Goal: Task Accomplishment & Management: Use online tool/utility

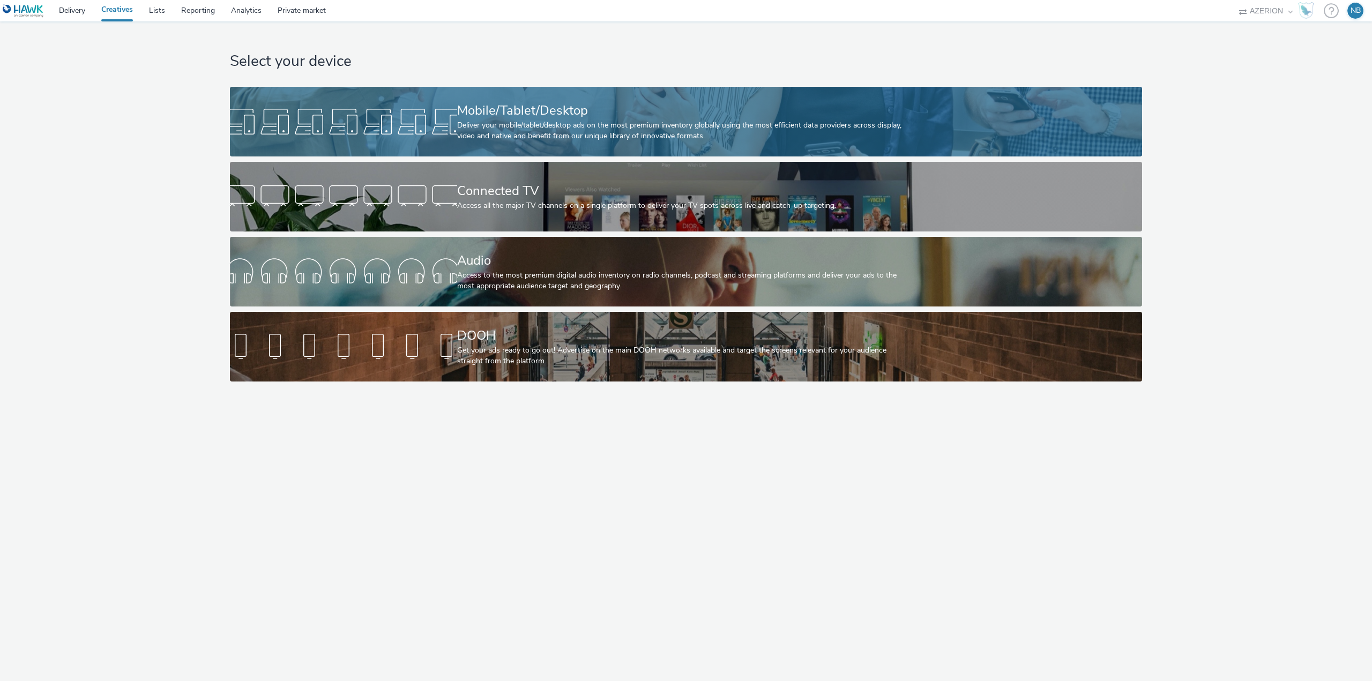
click at [504, 108] on div "Mobile/Tablet/Desktop" at bounding box center [684, 110] width 454 height 19
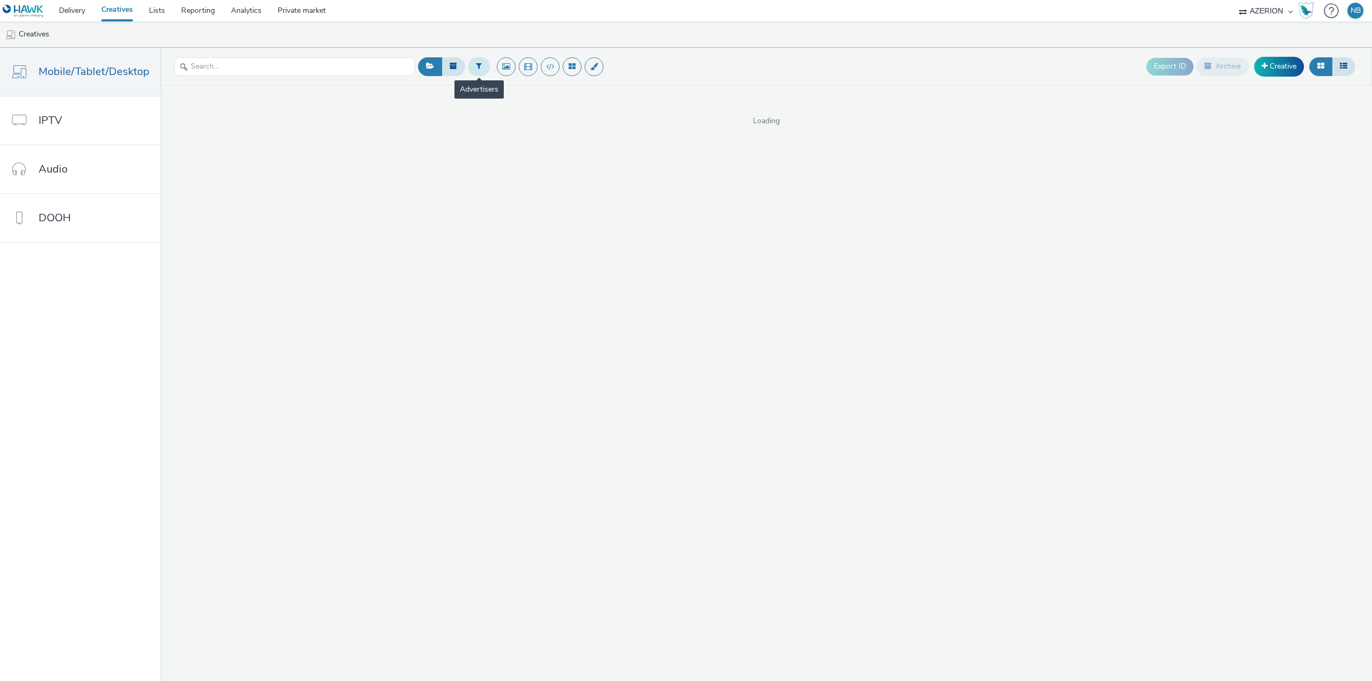
click at [472, 68] on button at bounding box center [479, 66] width 22 height 18
click at [530, 70] on div at bounding box center [534, 68] width 76 height 13
type input "orange"
click at [546, 113] on div "ADX_Orange orange" at bounding box center [543, 96] width 107 height 40
click at [552, 105] on li "orange" at bounding box center [543, 104] width 107 height 18
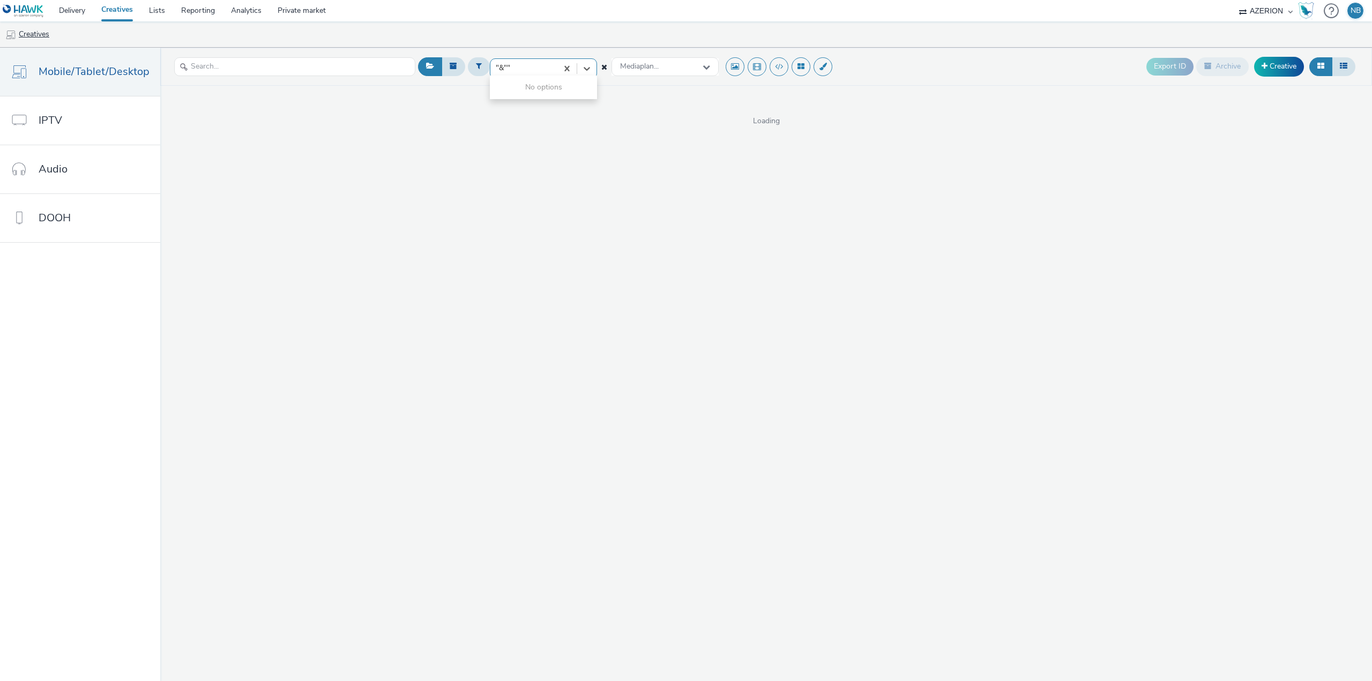
type input ""&"""
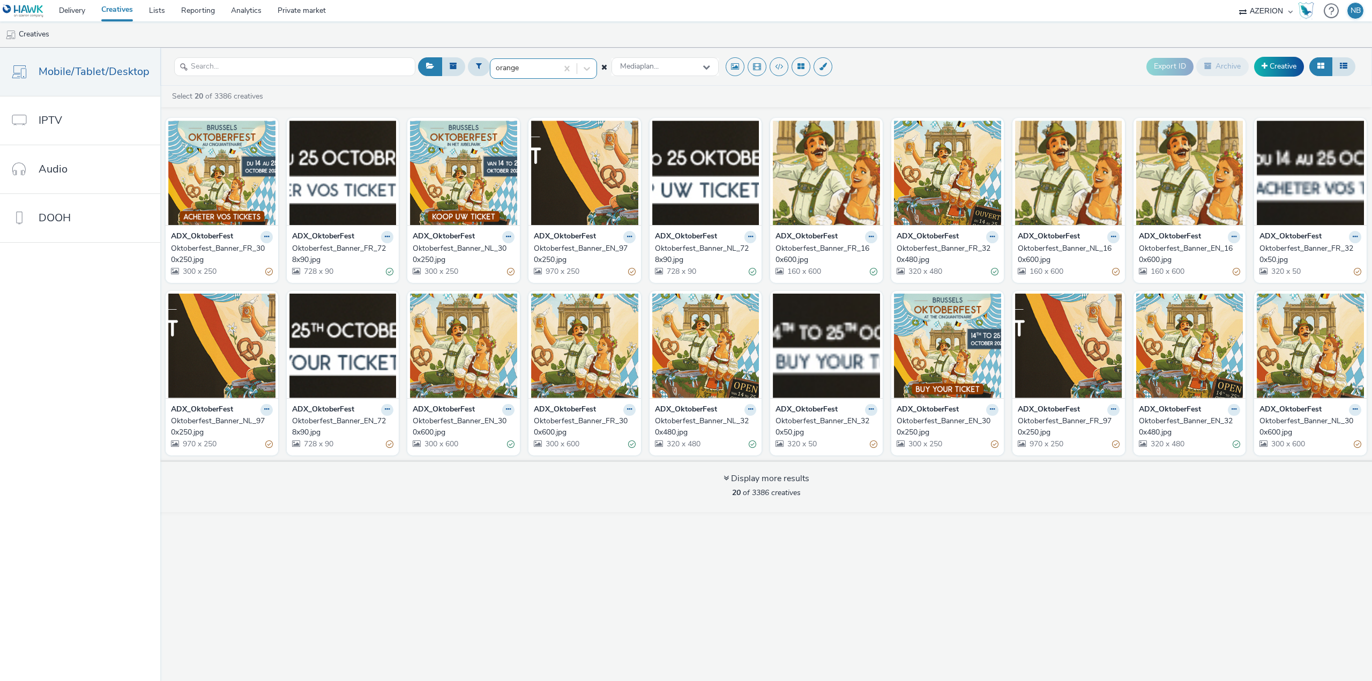
click at [528, 70] on div at bounding box center [524, 68] width 56 height 13
type input "ora"
click at [532, 144] on li "orange" at bounding box center [543, 140] width 107 height 18
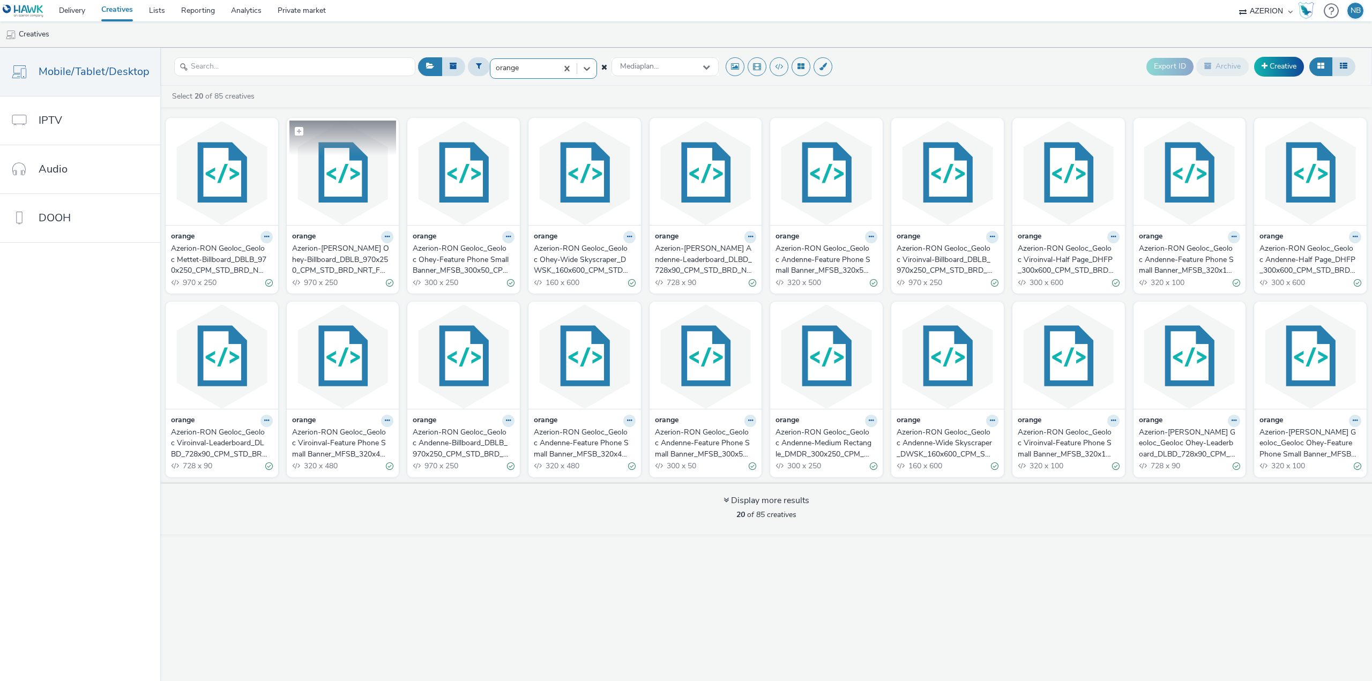
click at [342, 214] on img at bounding box center [342, 173] width 107 height 105
